Goal: Task Accomplishment & Management: Use online tool/utility

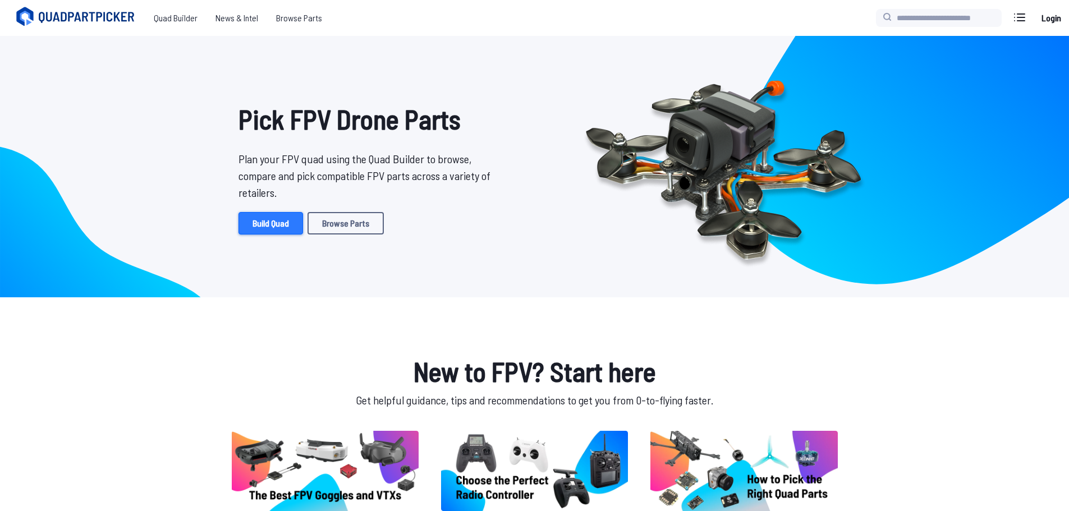
click at [285, 226] on link "Build Quad" at bounding box center [270, 223] width 65 height 22
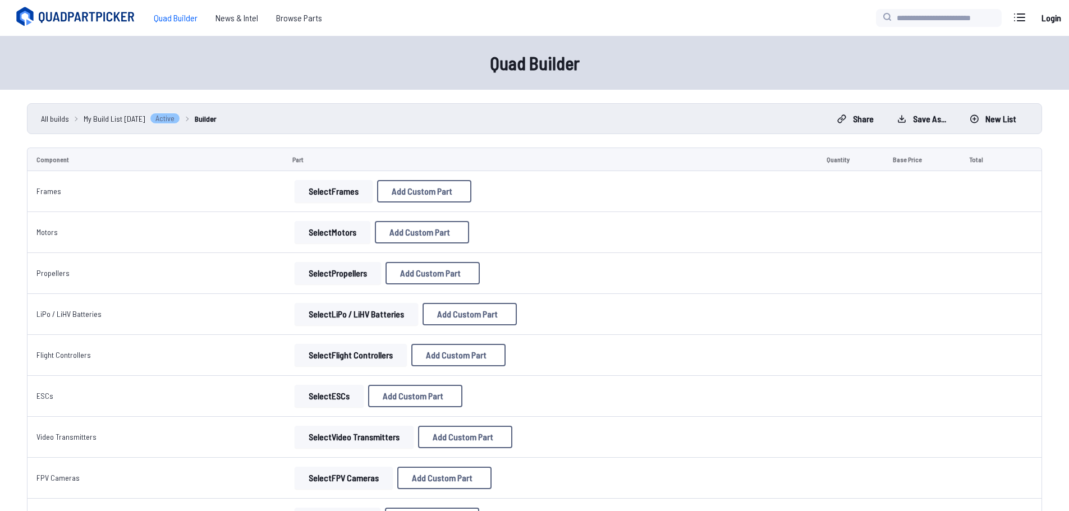
click at [337, 190] on button "Select Frames" at bounding box center [334, 191] width 78 height 22
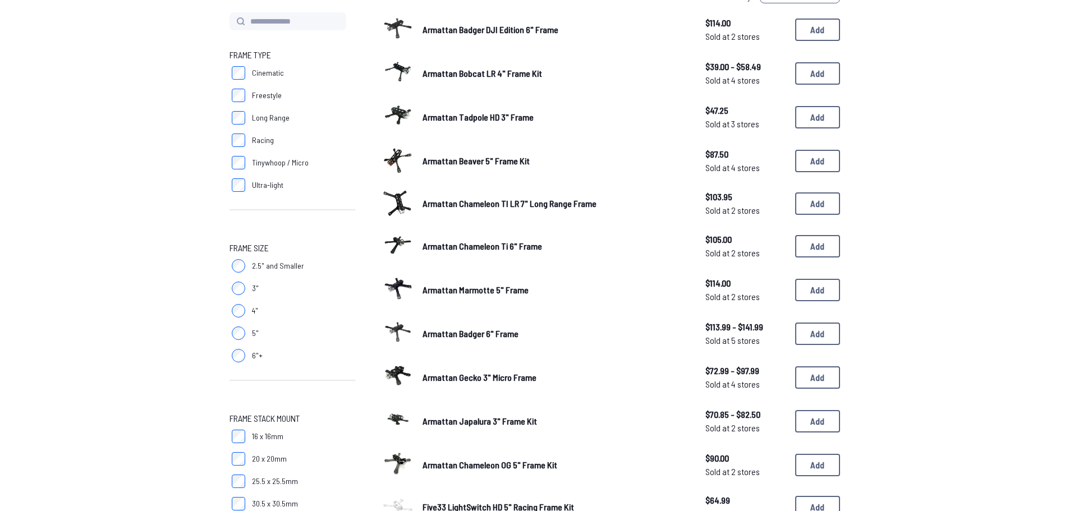
scroll to position [112, 0]
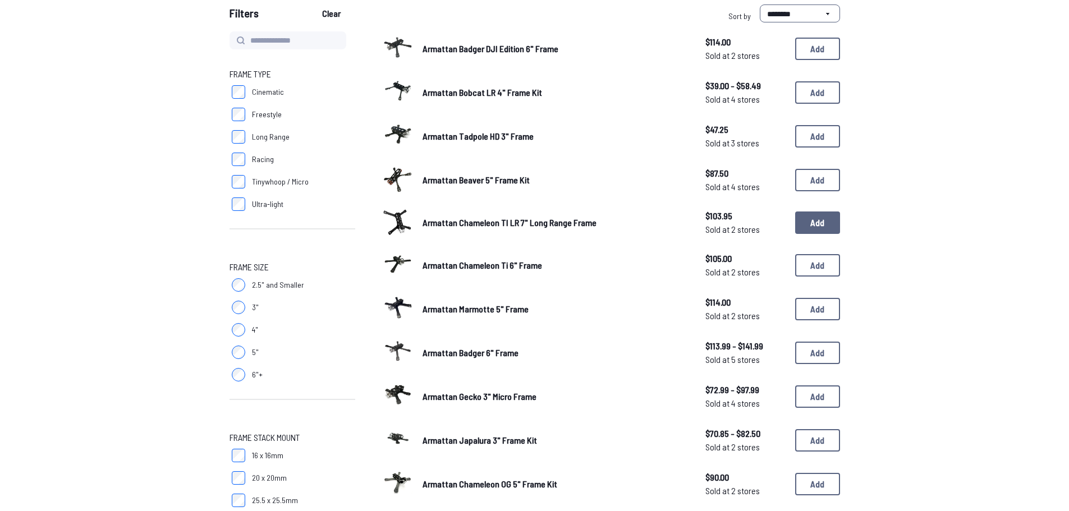
click at [821, 224] on button "Add" at bounding box center [817, 222] width 45 height 22
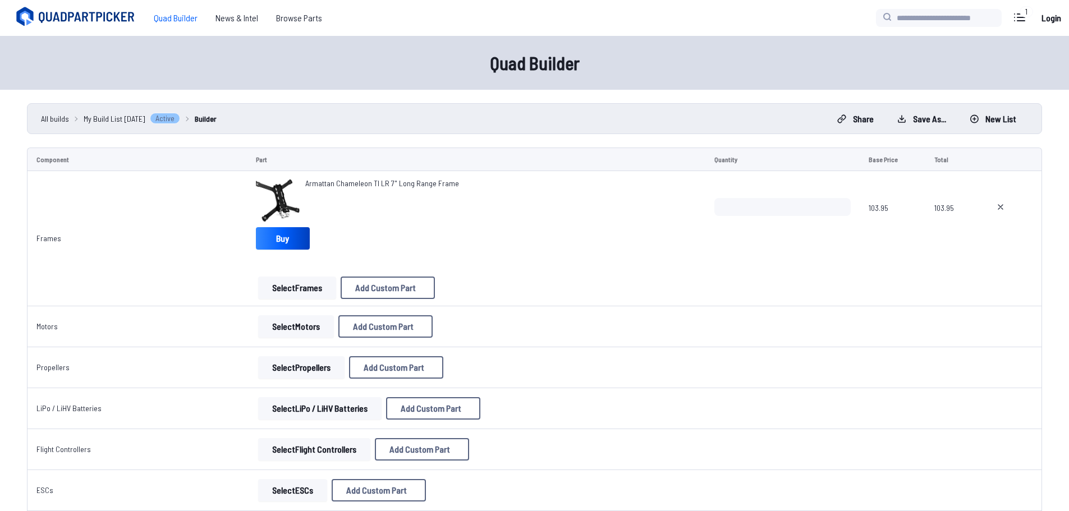
click at [292, 323] on button "Select Motors" at bounding box center [296, 326] width 76 height 22
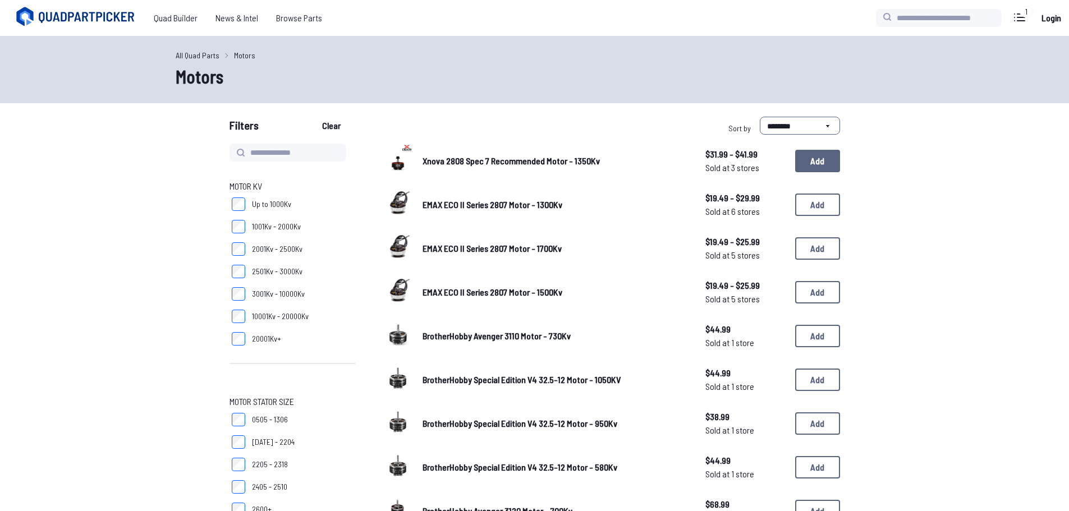
click at [815, 169] on button "Add" at bounding box center [817, 161] width 45 height 22
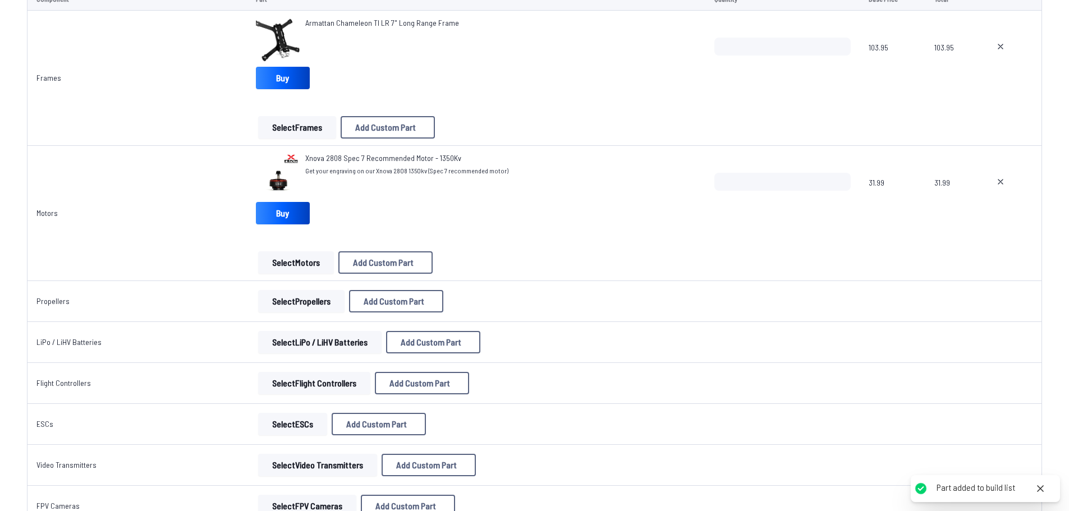
scroll to position [224, 0]
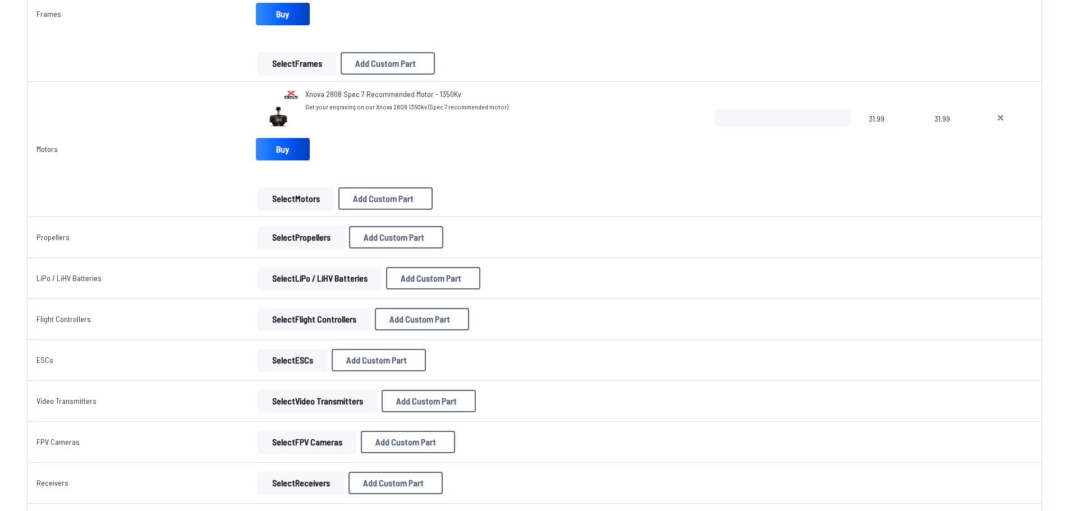
click at [310, 240] on button "Select Propellers" at bounding box center [301, 237] width 86 height 22
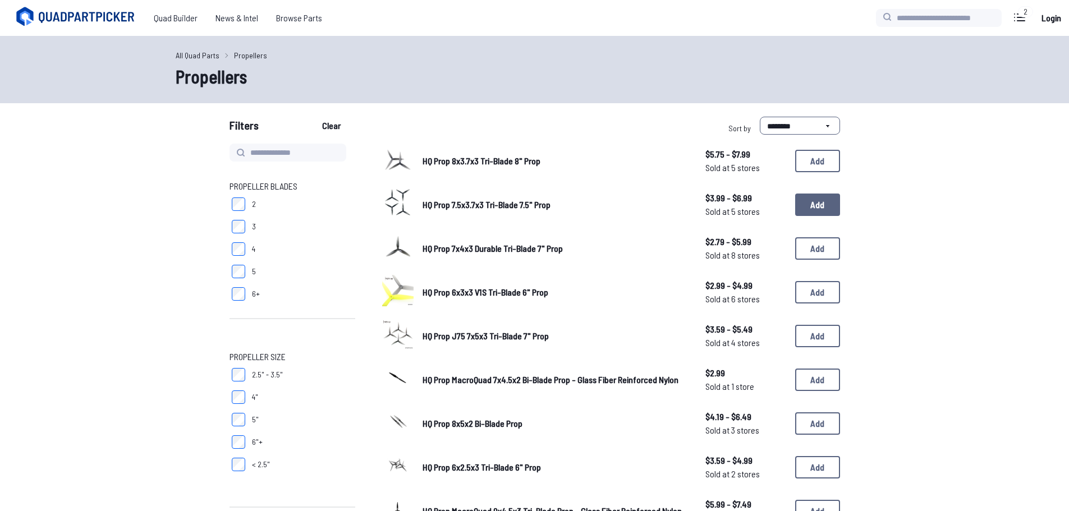
click at [829, 204] on button "Add" at bounding box center [817, 205] width 45 height 22
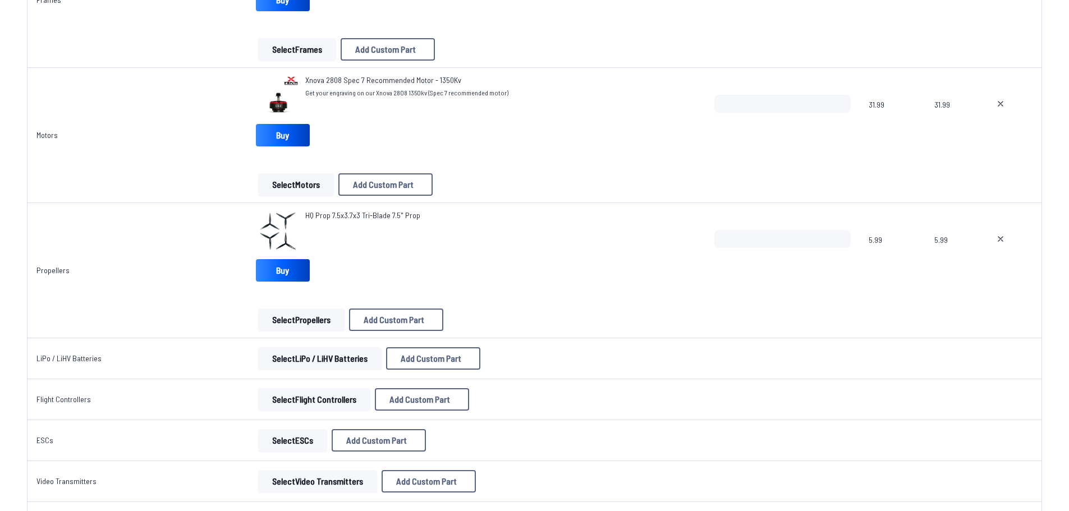
scroll to position [337, 0]
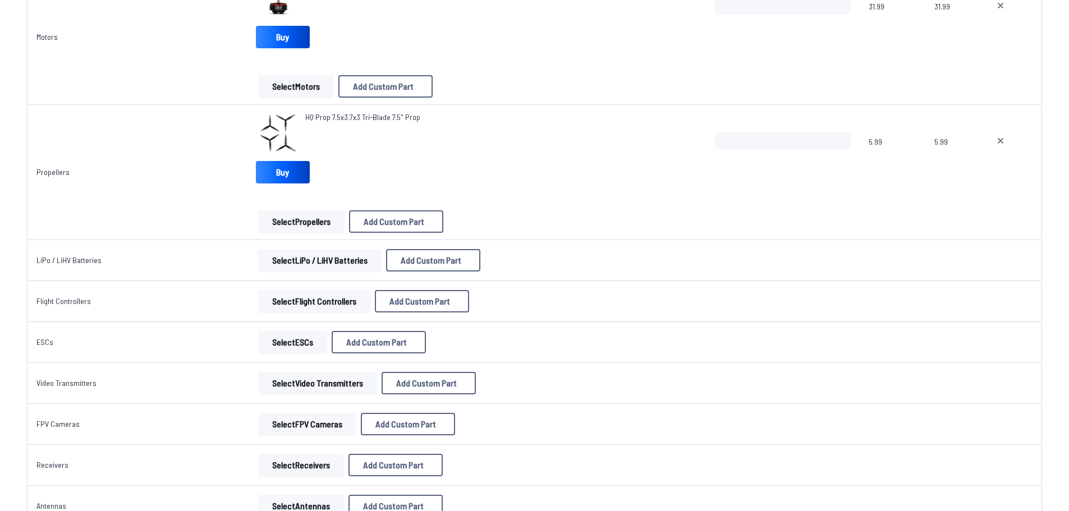
click at [356, 257] on button "Select LiPo / LiHV Batteries" at bounding box center [319, 260] width 123 height 22
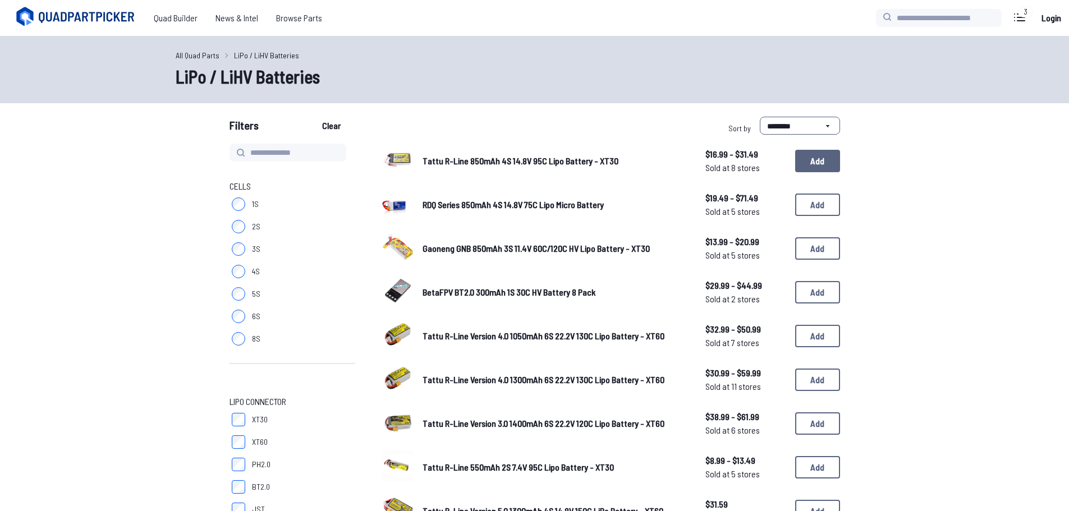
click at [818, 164] on button "Add" at bounding box center [817, 161] width 45 height 22
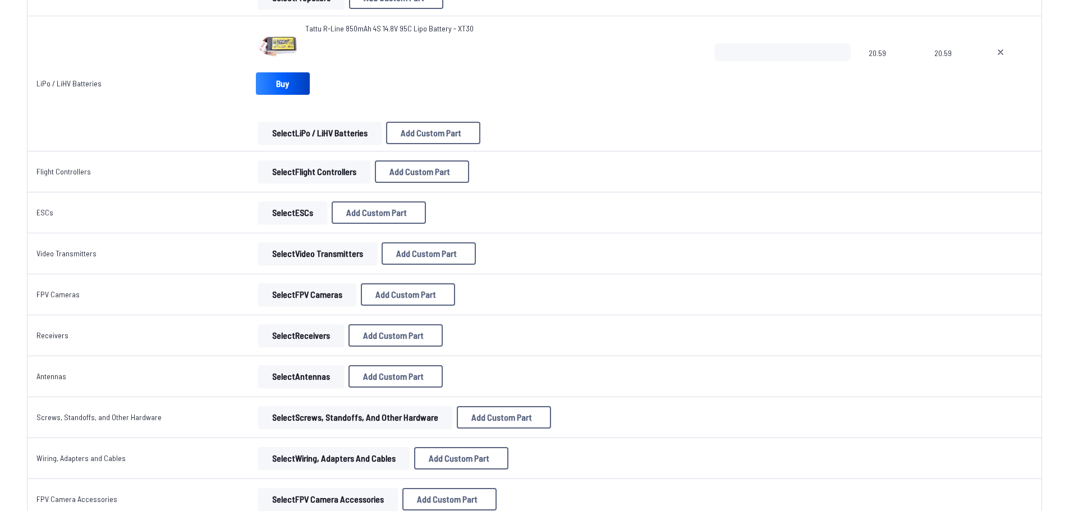
scroll to position [561, 0]
click at [349, 169] on button "Select Flight Controllers" at bounding box center [314, 171] width 112 height 22
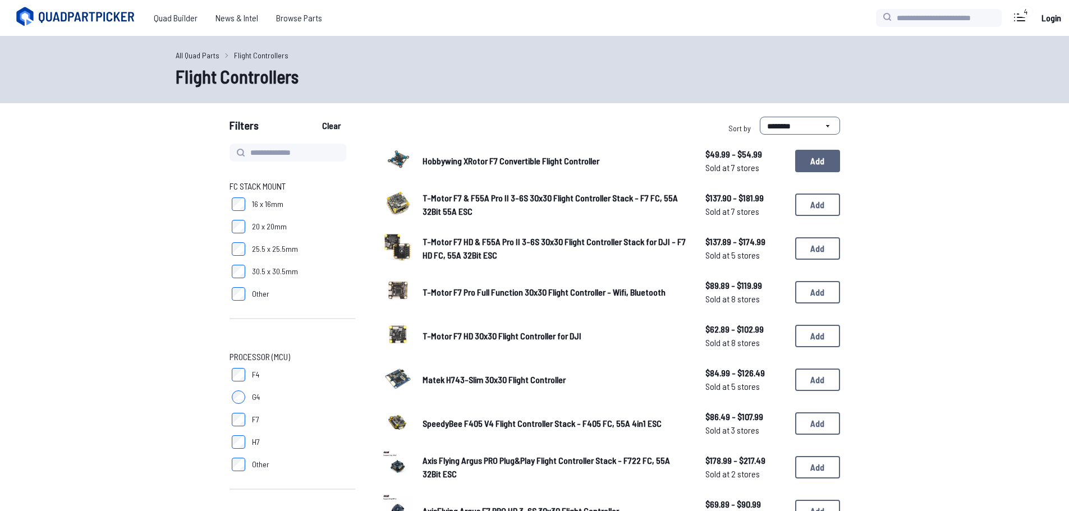
click at [827, 156] on button "Add" at bounding box center [817, 161] width 45 height 22
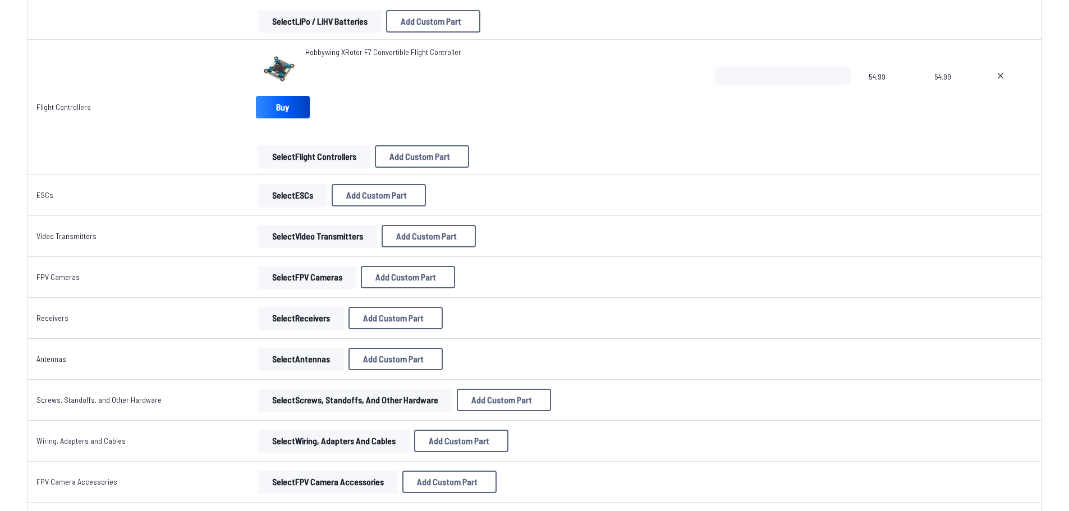
scroll to position [673, 0]
click at [291, 197] on button "Select ESCs" at bounding box center [292, 194] width 69 height 22
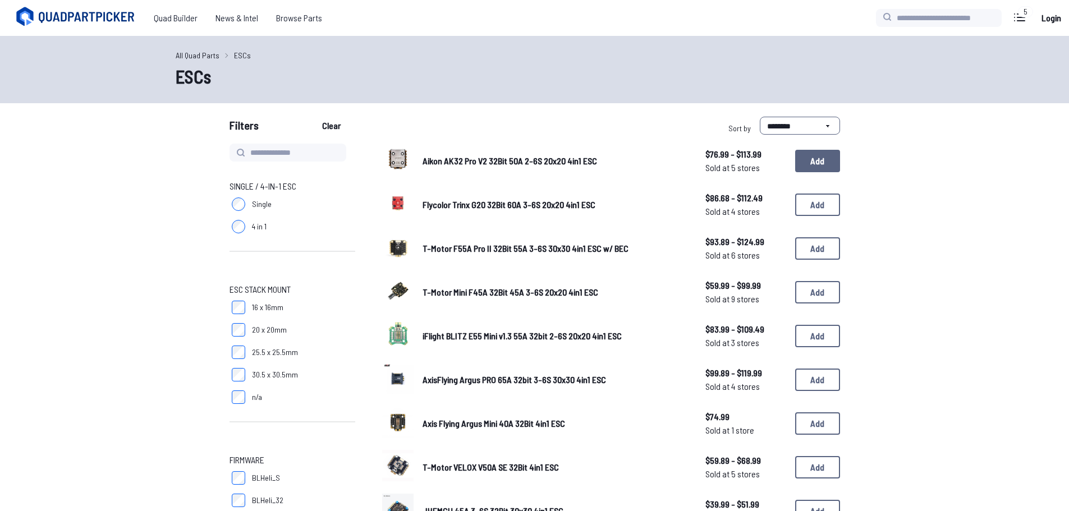
click at [809, 162] on button "Add" at bounding box center [817, 161] width 45 height 22
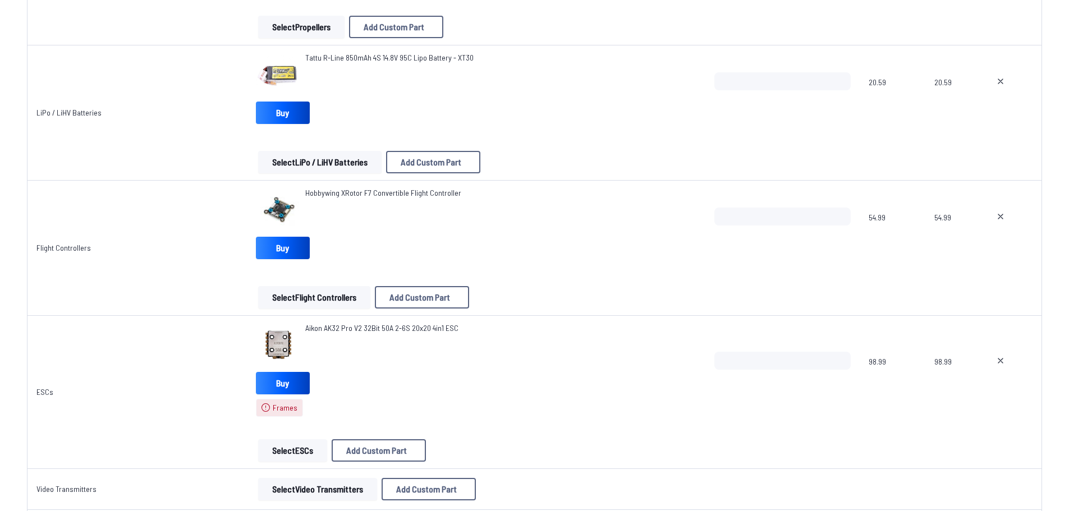
scroll to position [673, 0]
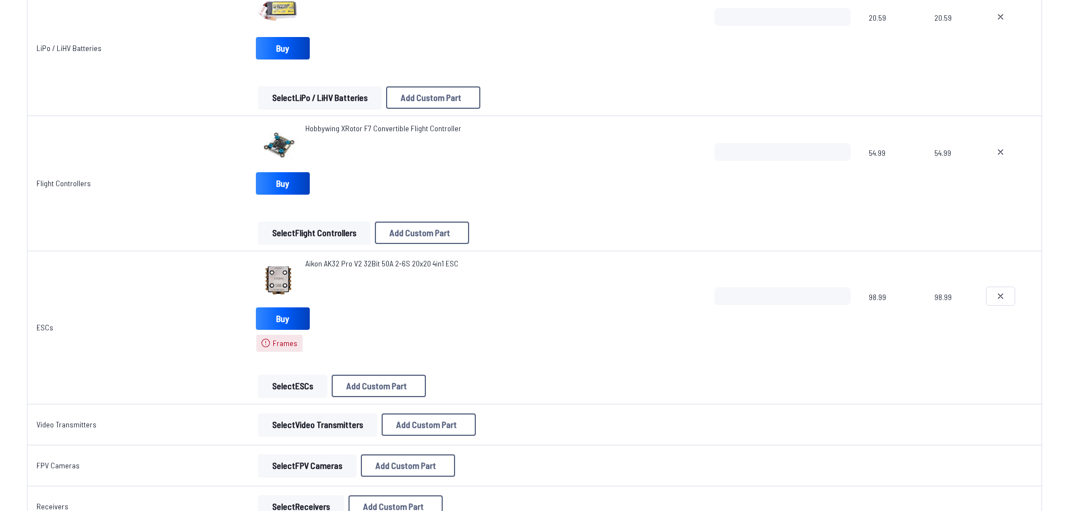
click at [996, 295] on icon at bounding box center [1000, 296] width 9 height 9
type textarea "**********"
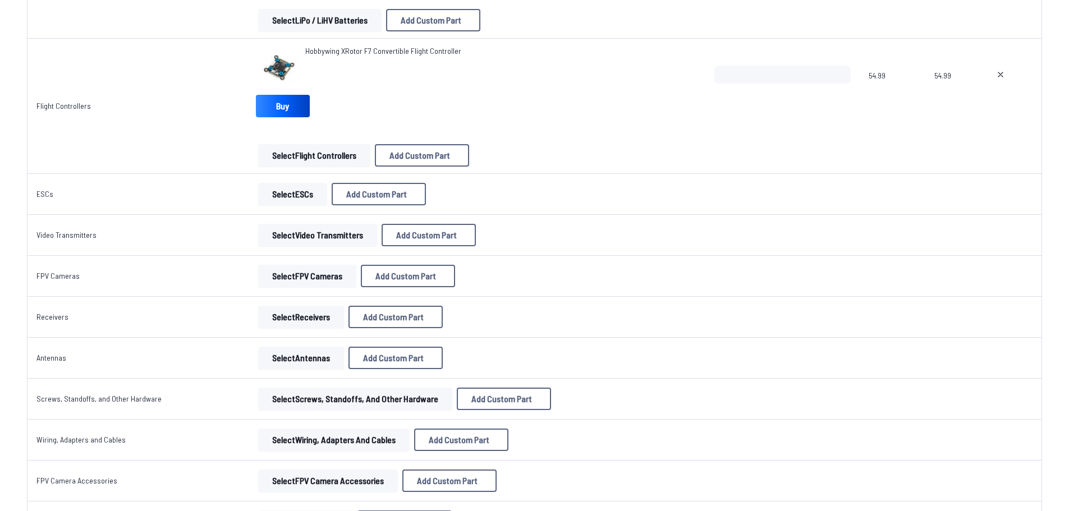
scroll to position [596, 0]
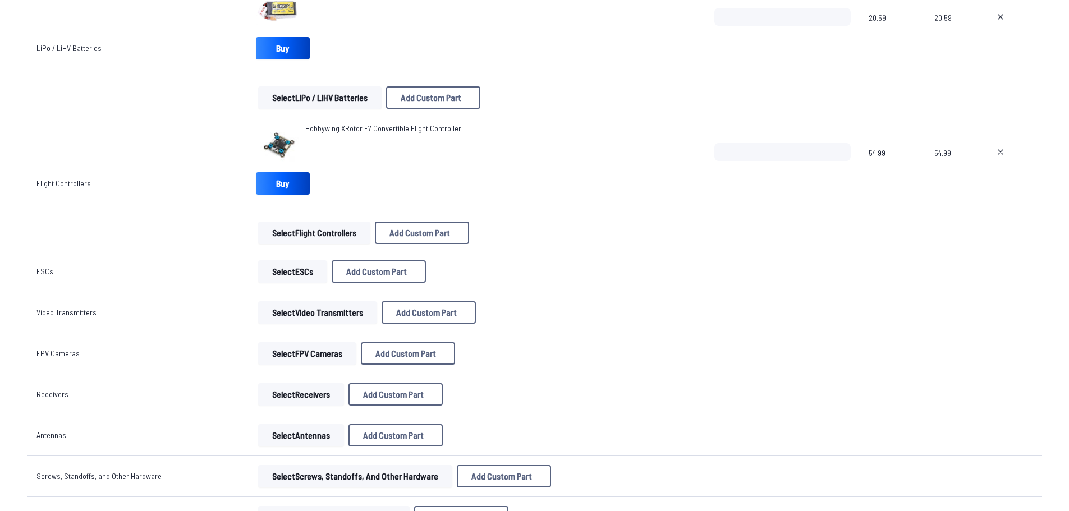
click at [349, 240] on button "Select Flight Controllers" at bounding box center [314, 233] width 112 height 22
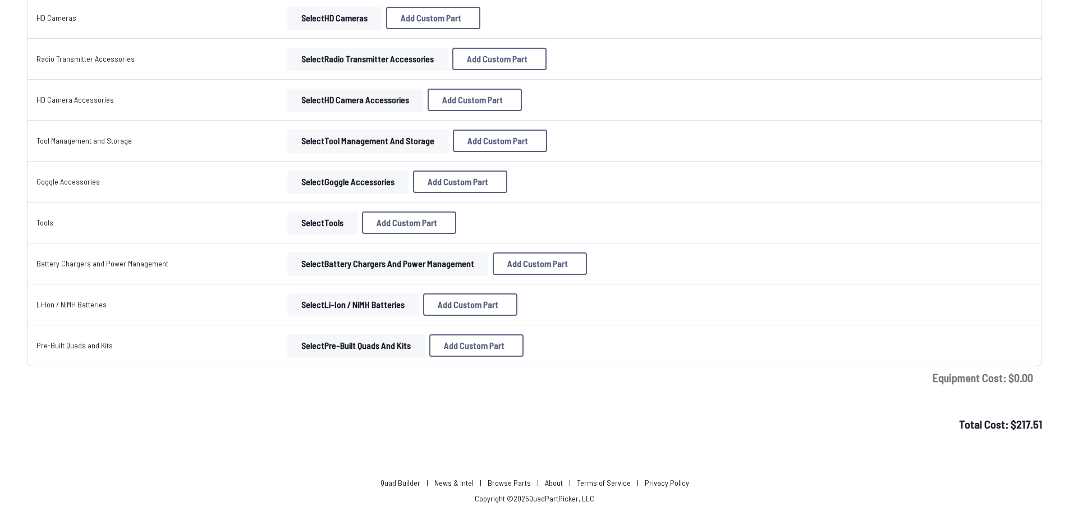
scroll to position [1407, 0]
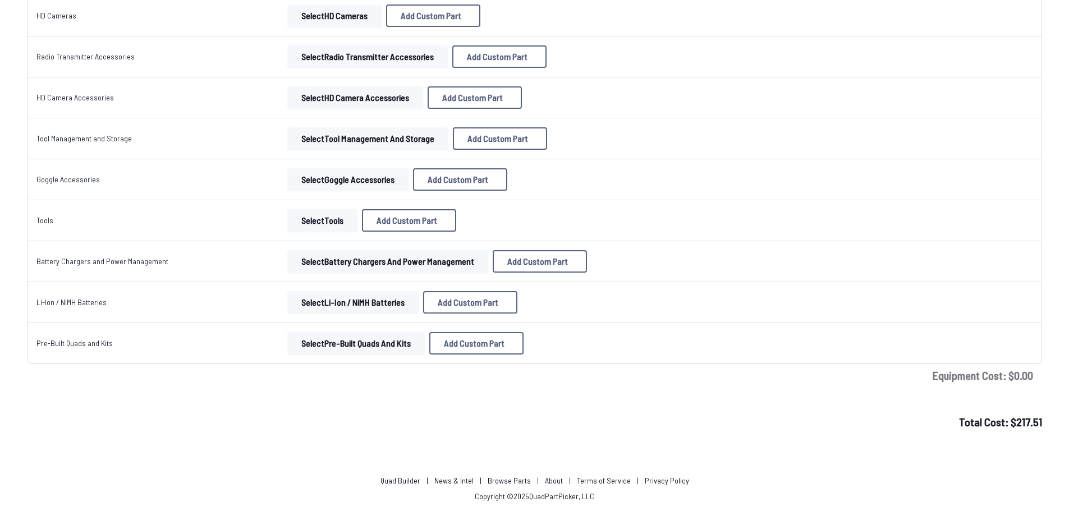
click at [330, 347] on button "Select Pre-Built Quads and Kits" at bounding box center [355, 343] width 137 height 22
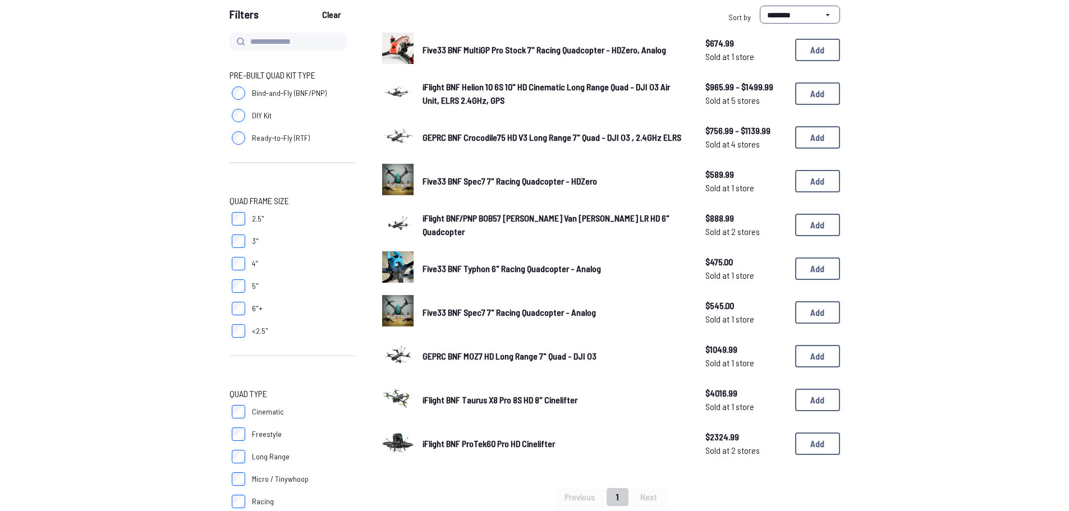
scroll to position [112, 0]
click at [802, 311] on button "Add" at bounding box center [817, 311] width 45 height 22
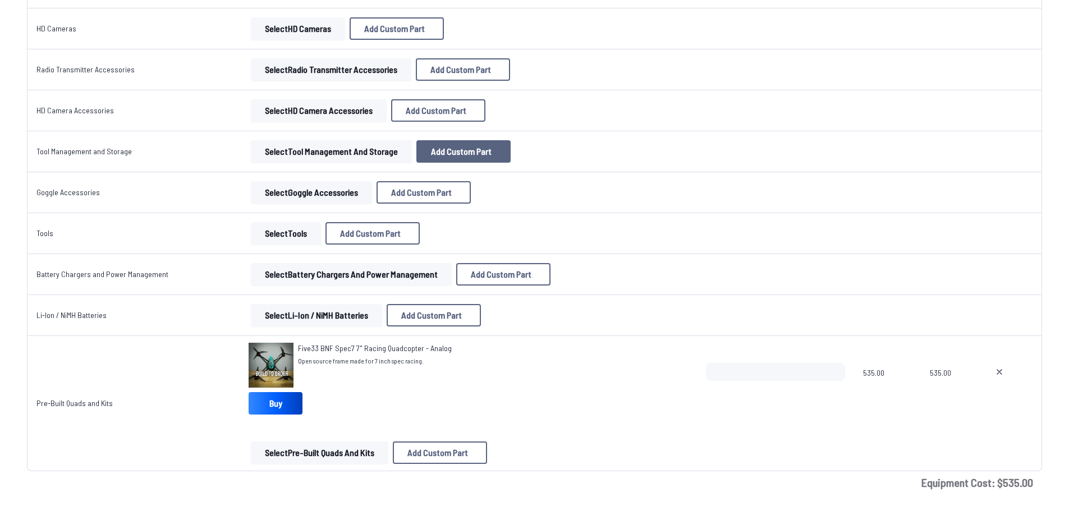
scroll to position [1501, 0]
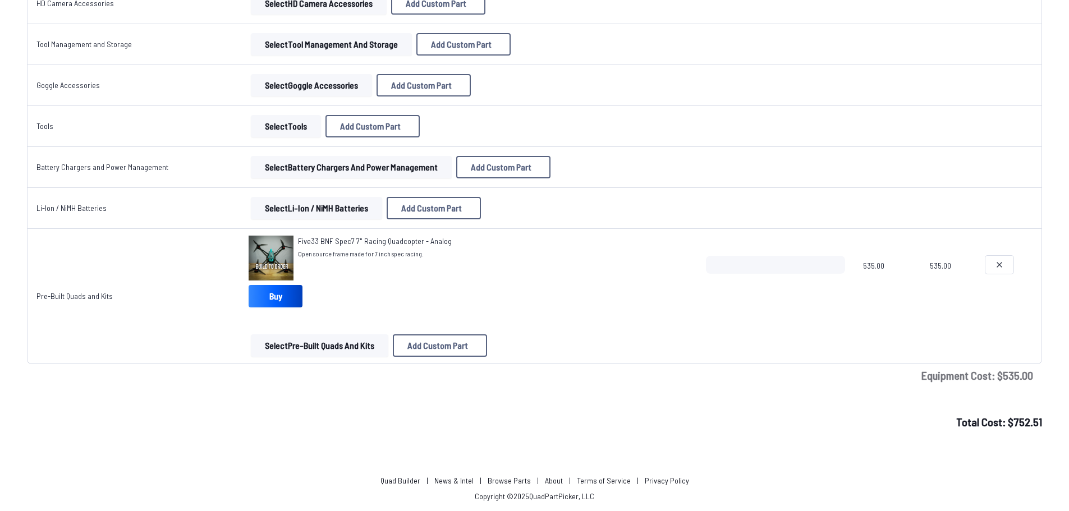
click at [998, 261] on icon at bounding box center [999, 264] width 9 height 9
type textarea "**********"
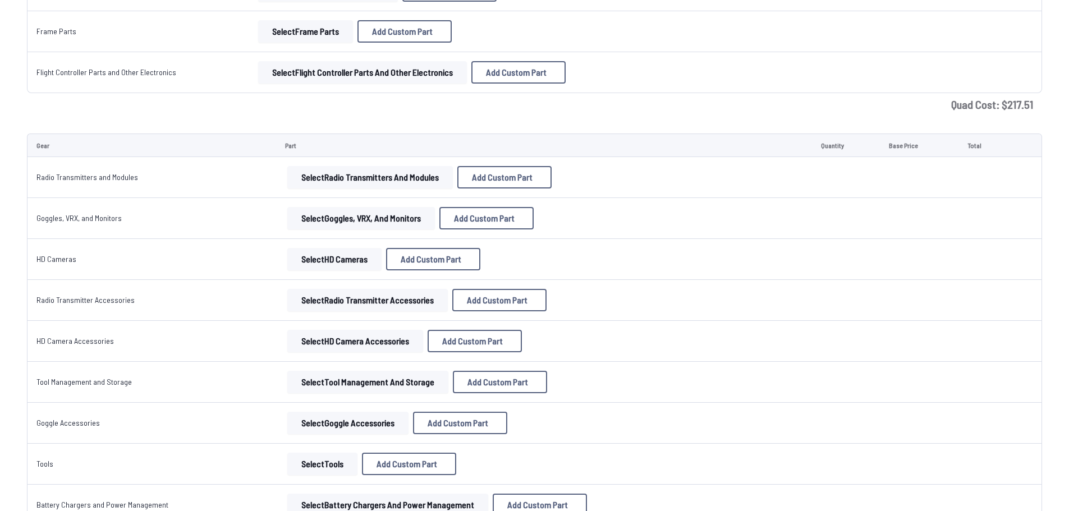
scroll to position [1183, 0]
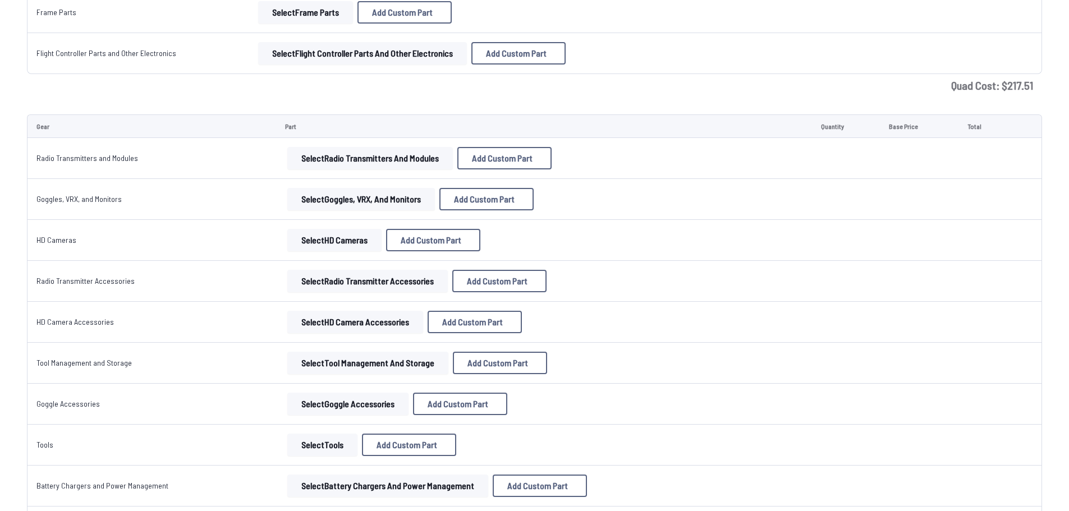
click at [315, 201] on button "Select Goggles, VRX, and Monitors" at bounding box center [361, 199] width 148 height 22
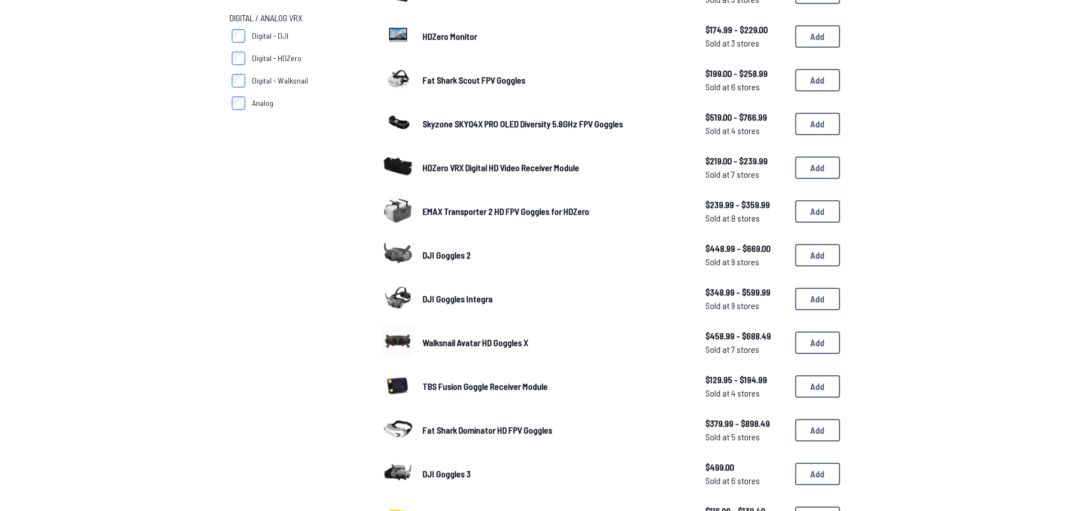
scroll to position [112, 0]
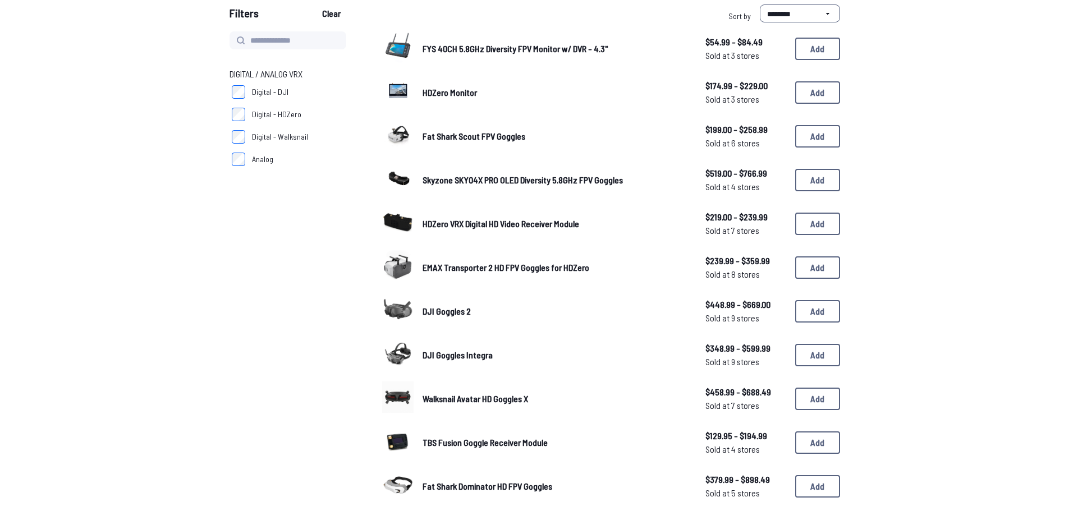
click at [496, 132] on span "Fat Shark Scout FPV Goggles" at bounding box center [473, 136] width 103 height 11
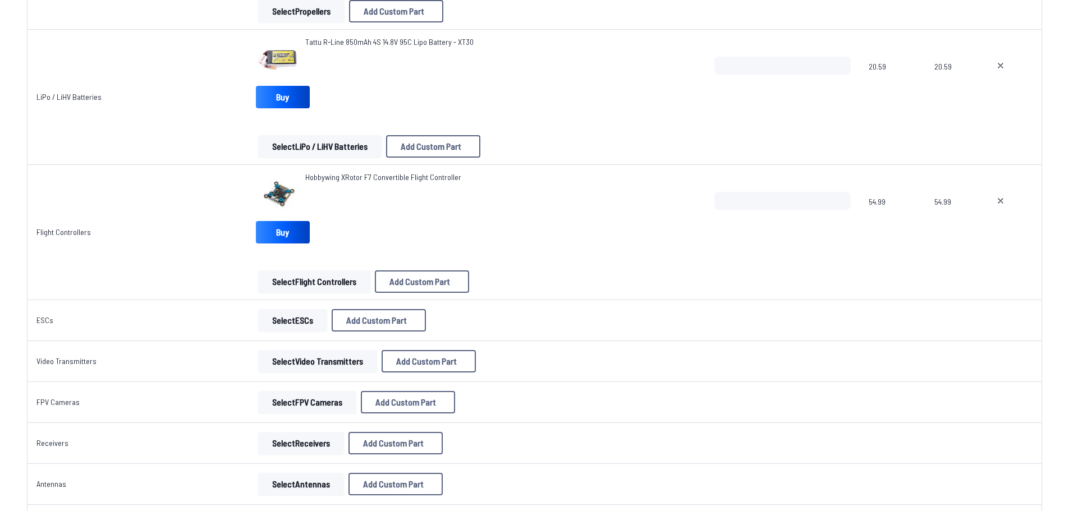
scroll to position [790, 0]
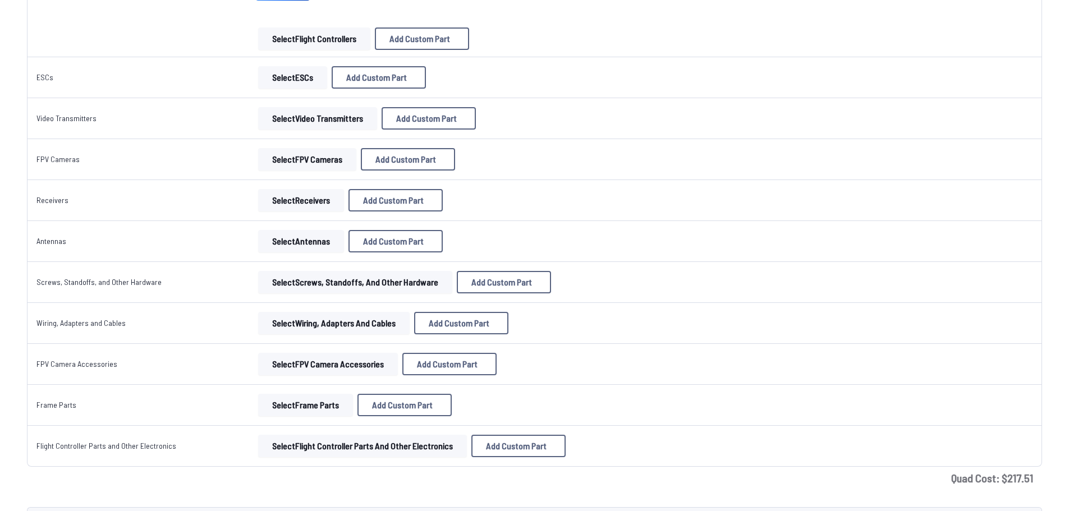
click at [277, 443] on button "Select Flight Controller Parts and Other Electronics" at bounding box center [362, 446] width 209 height 22
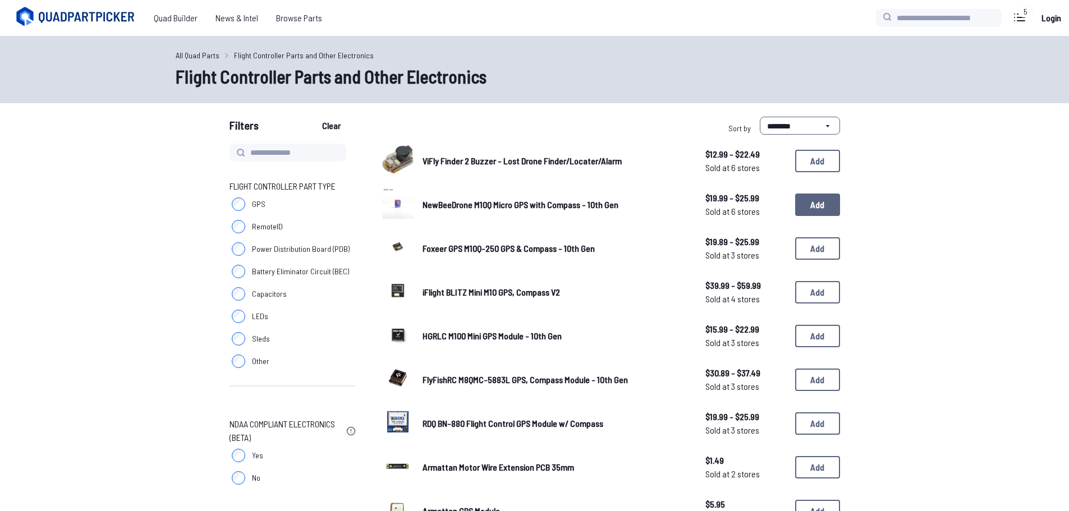
click at [824, 209] on button "Add" at bounding box center [817, 205] width 45 height 22
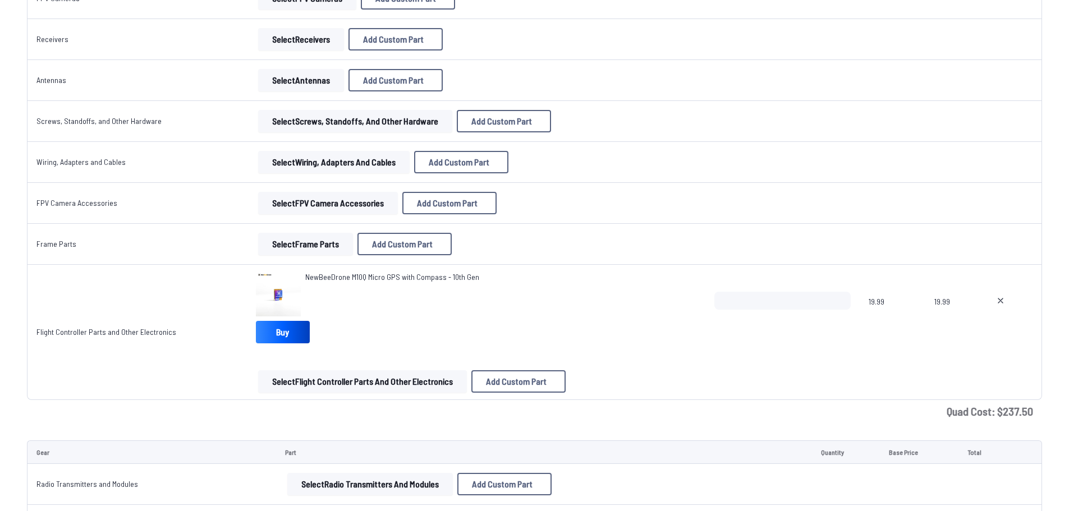
scroll to position [1066, 0]
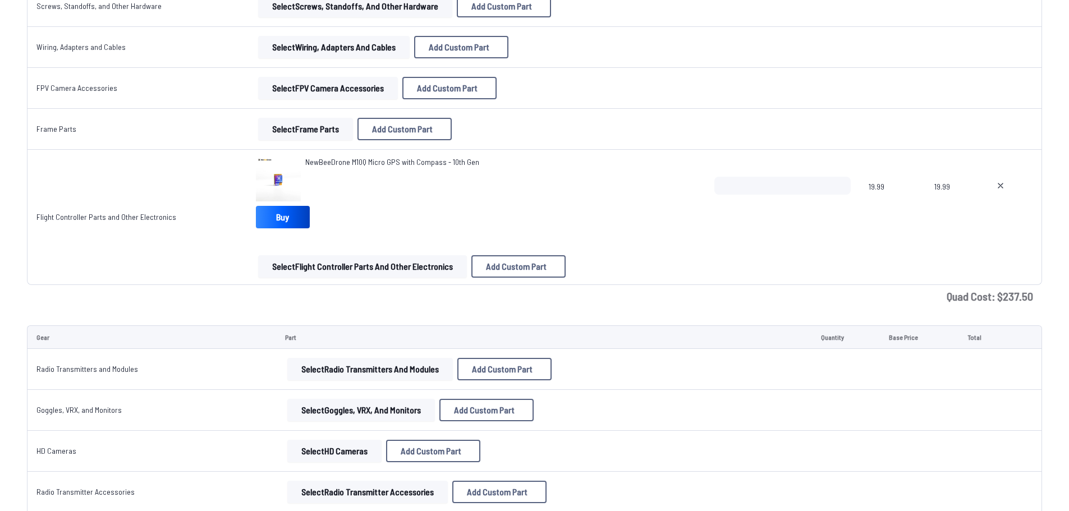
click at [325, 125] on button "Select Frame Parts" at bounding box center [305, 129] width 95 height 22
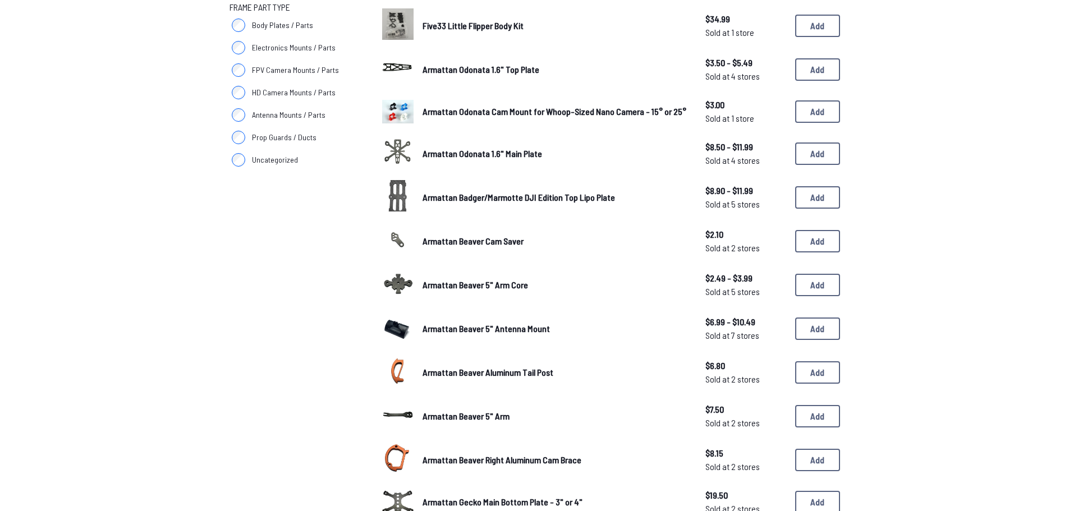
scroll to position [112, 0]
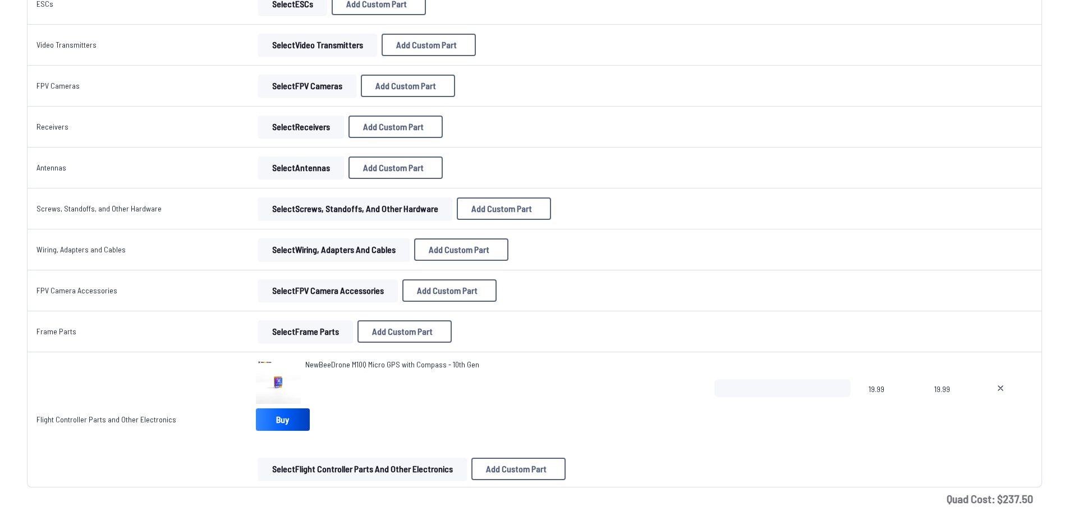
scroll to position [841, 0]
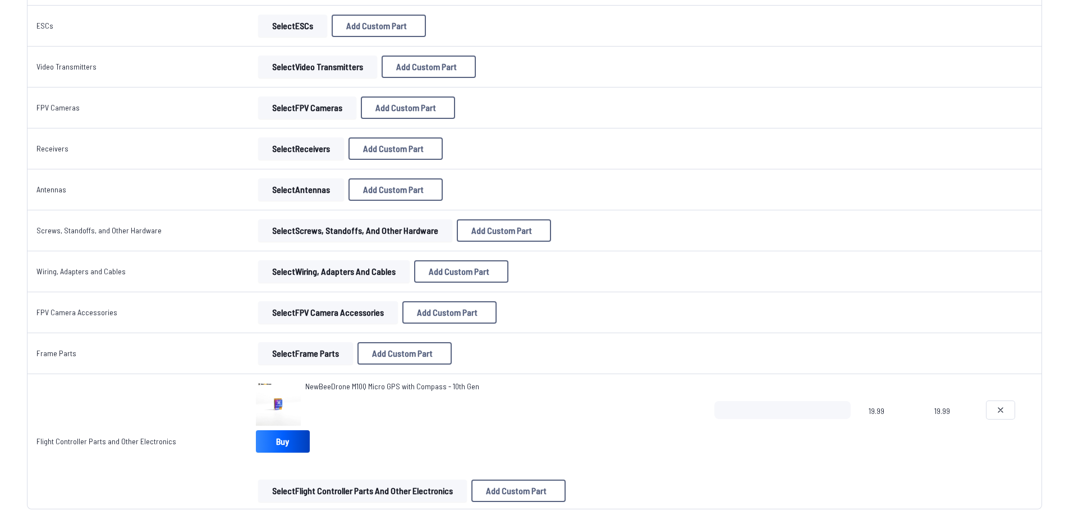
click at [992, 408] on button at bounding box center [1000, 410] width 28 height 18
type textarea "**********"
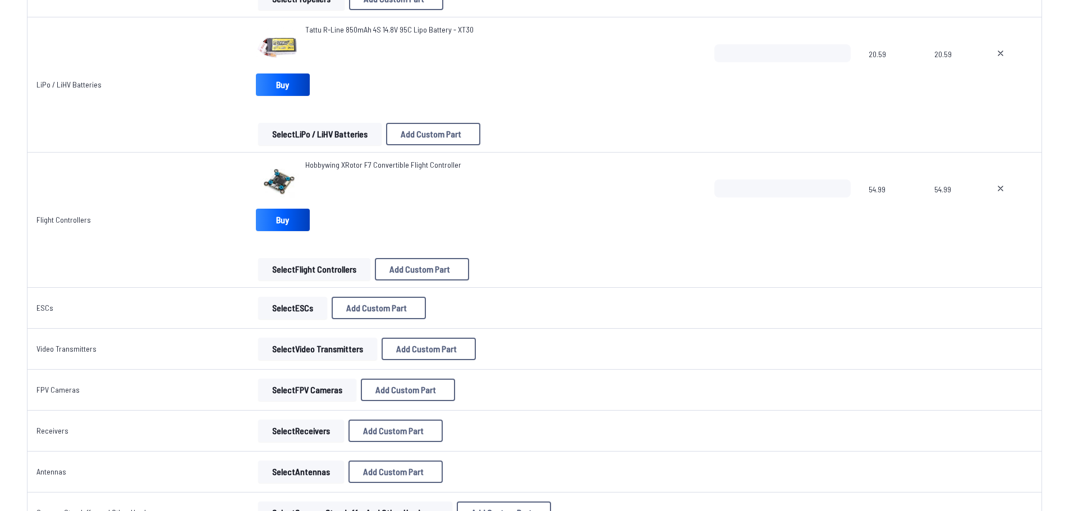
scroll to position [449, 0]
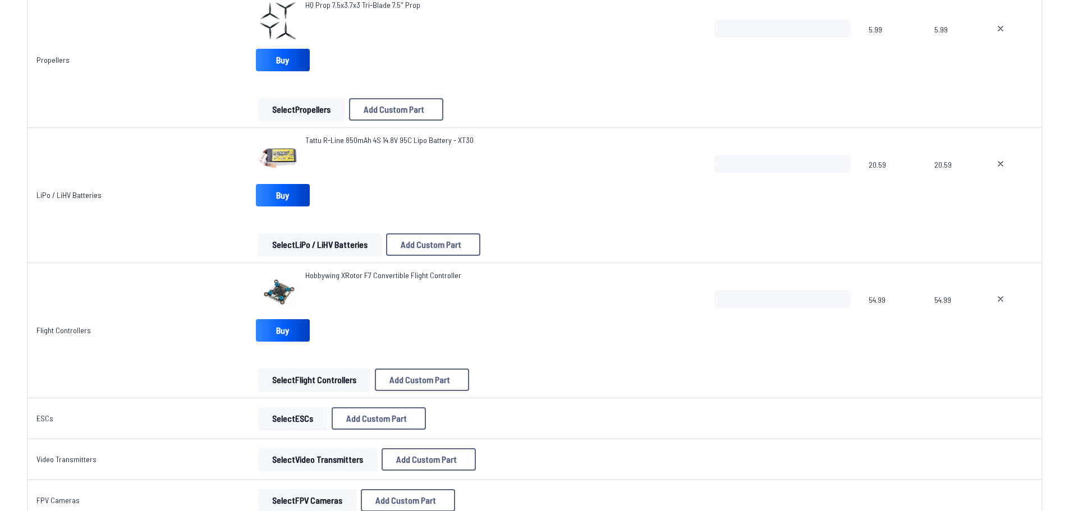
click at [290, 415] on button "Select ESCs" at bounding box center [292, 418] width 69 height 22
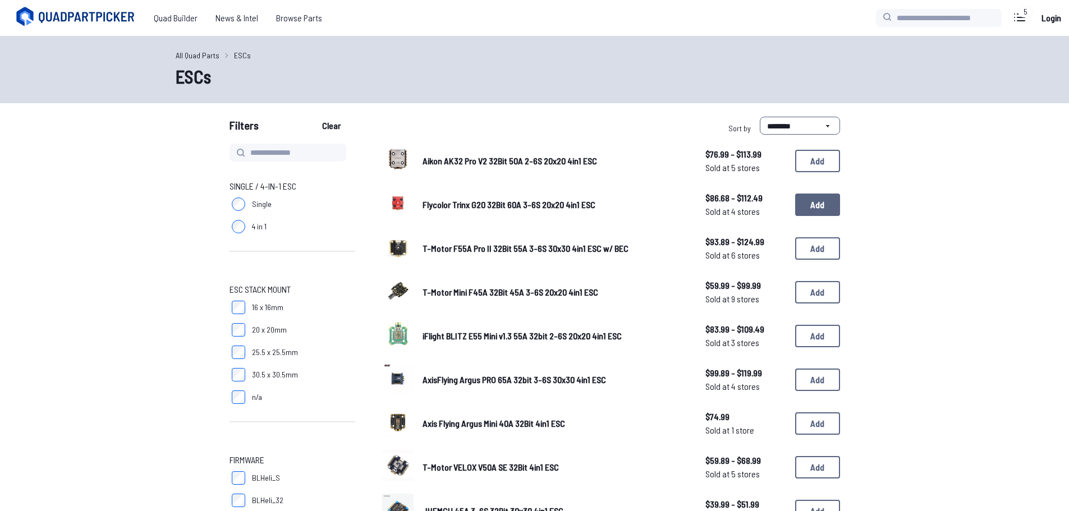
click at [830, 205] on button "Add" at bounding box center [817, 205] width 45 height 22
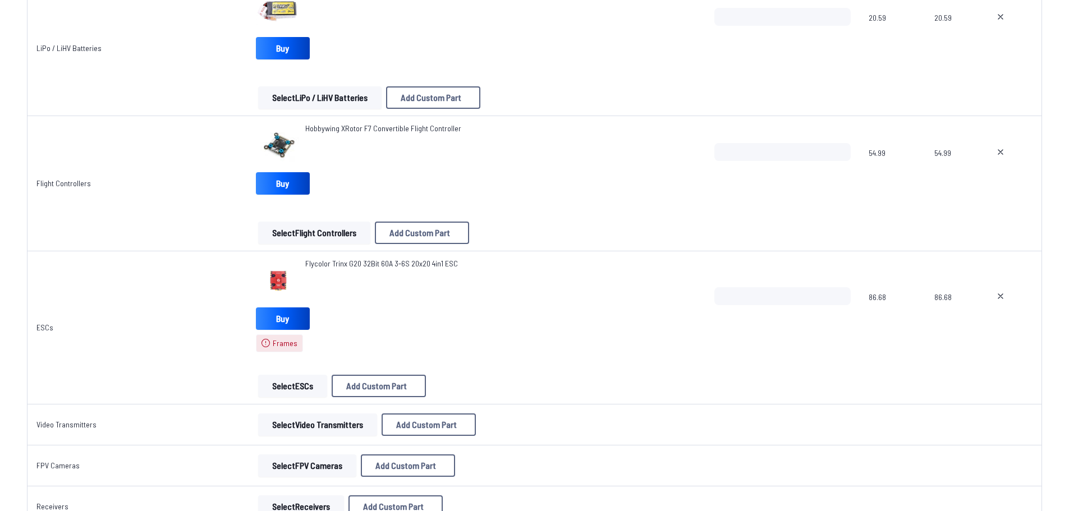
scroll to position [898, 0]
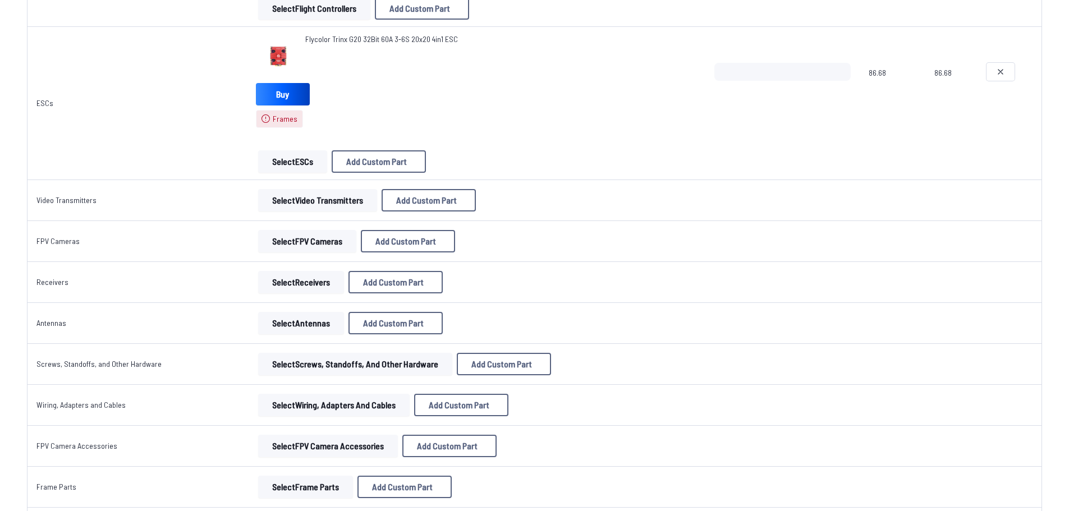
click at [998, 73] on icon at bounding box center [1000, 72] width 4 height 4
type textarea "**********"
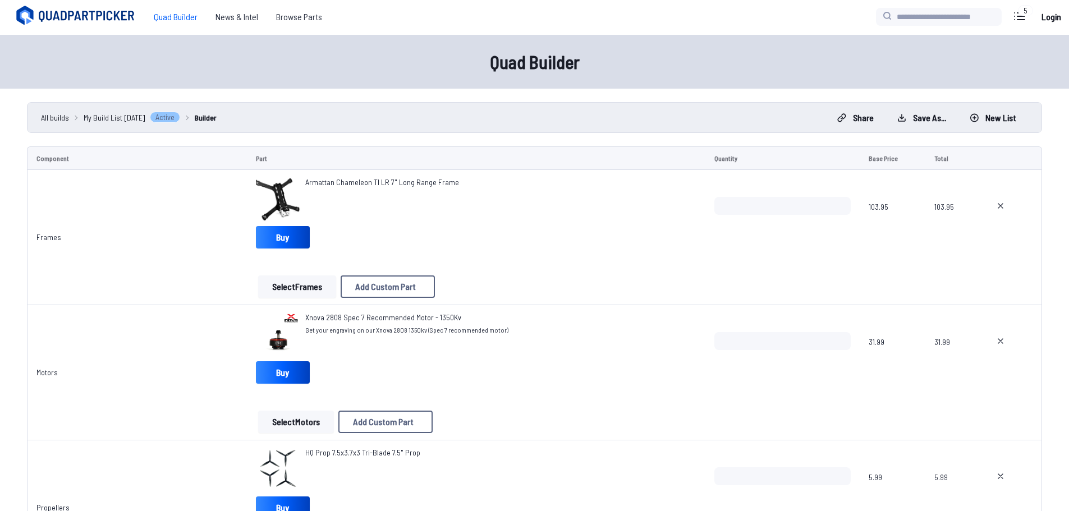
scroll to position [0, 0]
click at [173, 19] on span "Quad Builder" at bounding box center [176, 18] width 62 height 22
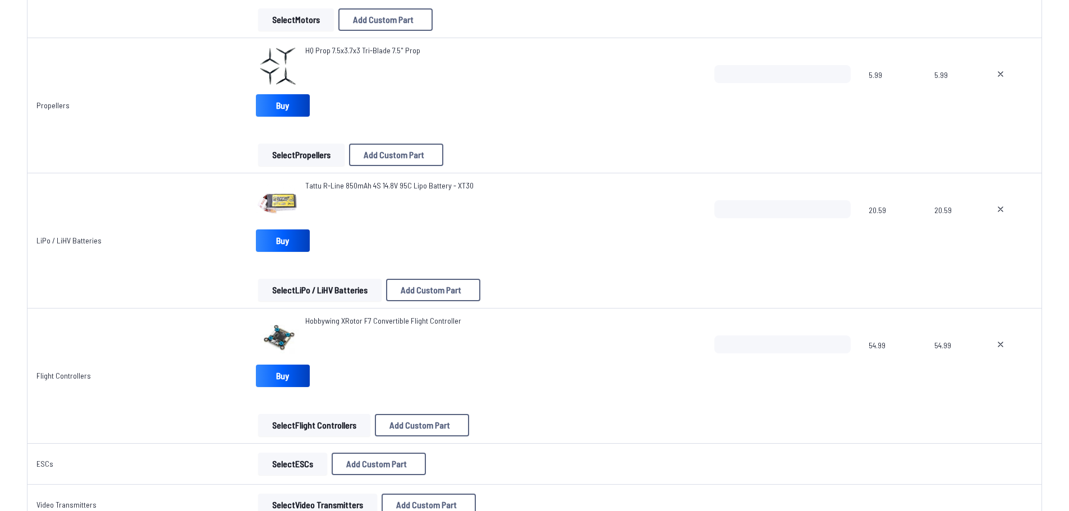
scroll to position [505, 0]
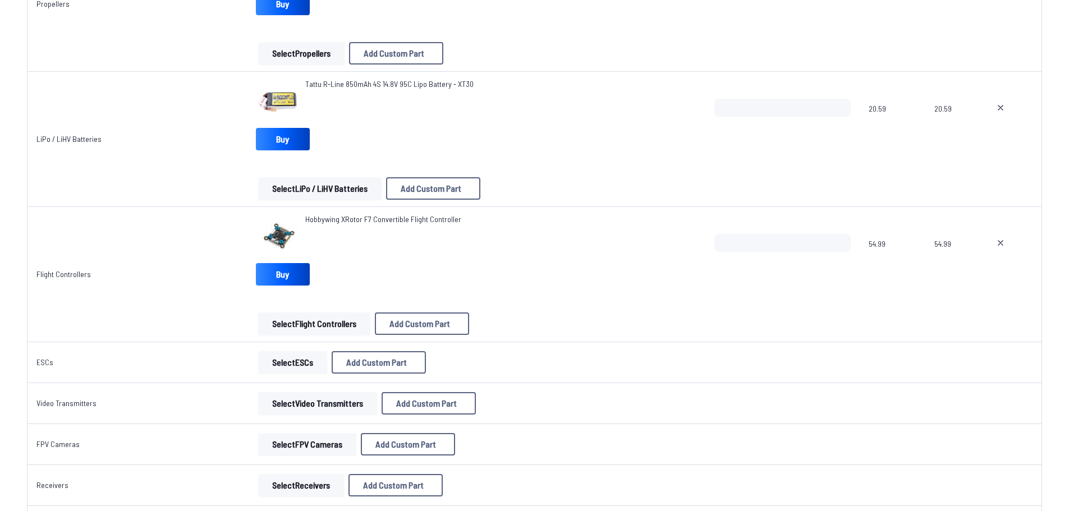
click at [333, 327] on button "Select Flight Controllers" at bounding box center [314, 323] width 112 height 22
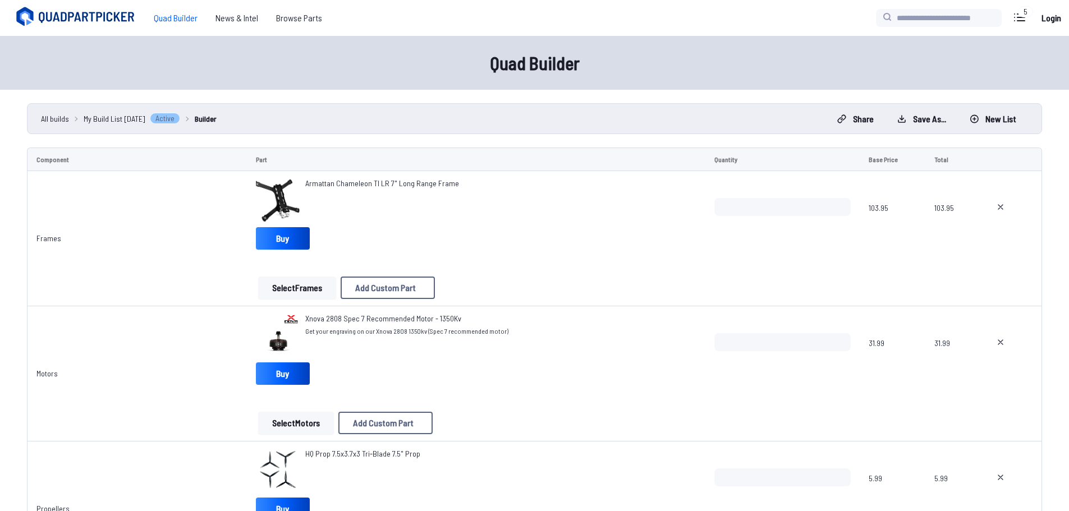
scroll to position [505, 0]
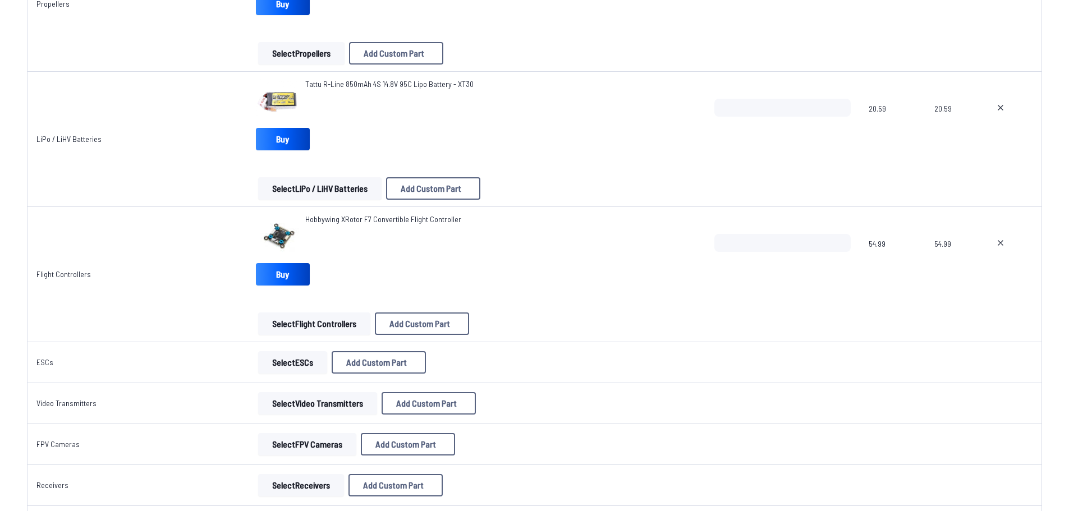
click at [301, 362] on button "Select ESCs" at bounding box center [292, 362] width 69 height 22
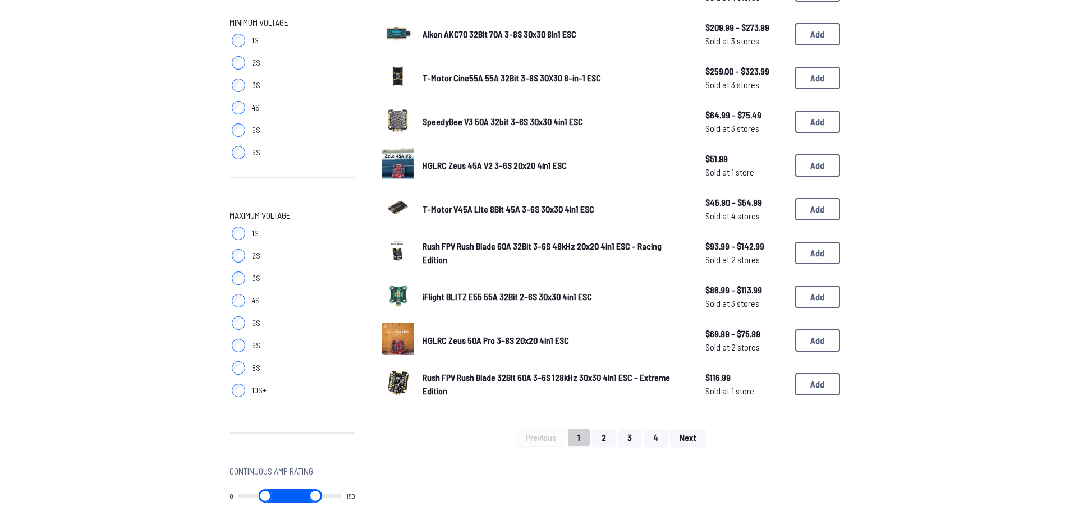
scroll to position [505, 0]
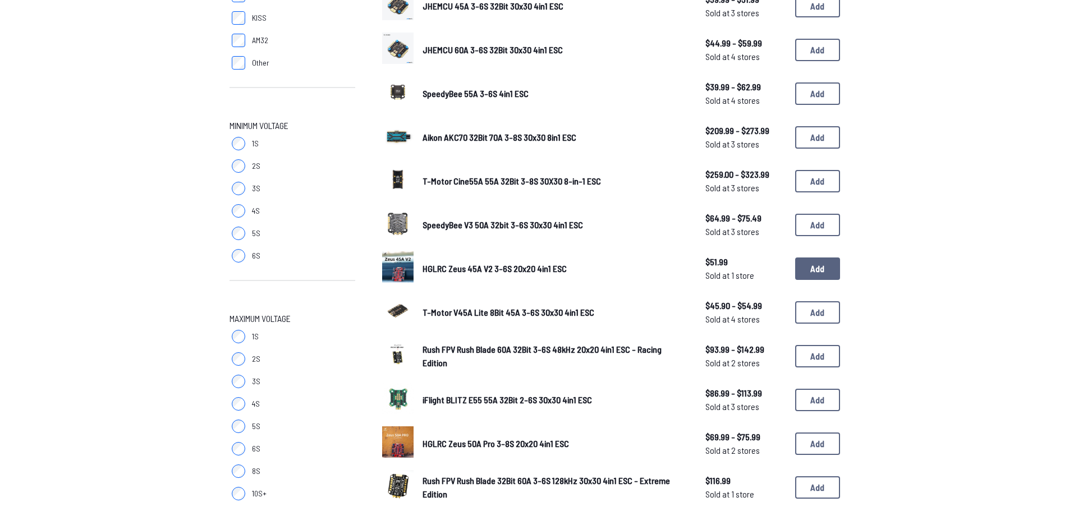
click at [823, 271] on button "Add" at bounding box center [817, 268] width 45 height 22
